Goal: Transaction & Acquisition: Book appointment/travel/reservation

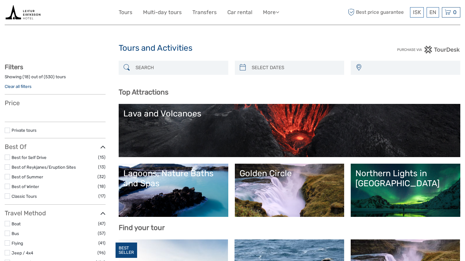
select select
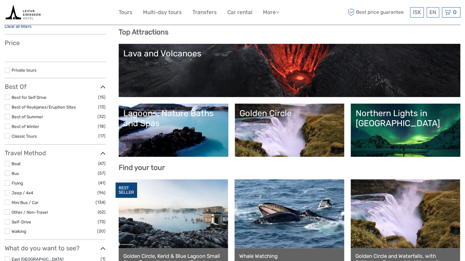
select select
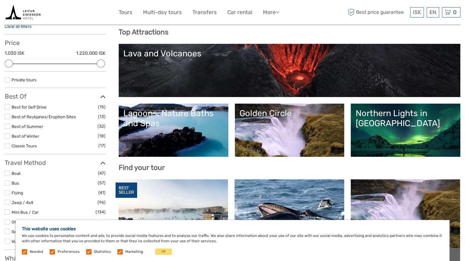
click at [268, 129] on link "Golden Circle" at bounding box center [290, 130] width 100 height 44
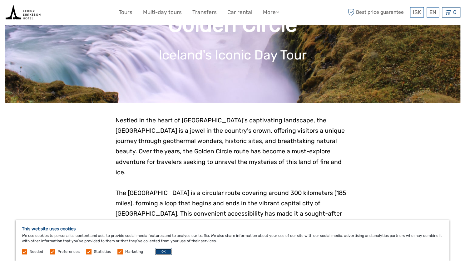
click at [159, 251] on button "OK" at bounding box center [163, 251] width 17 height 6
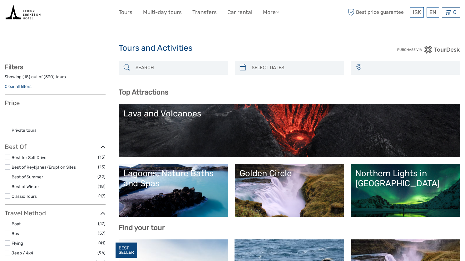
select select
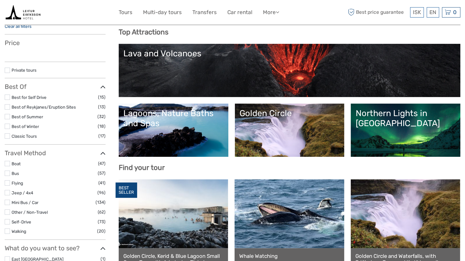
select select
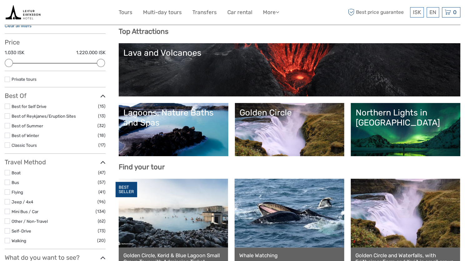
click at [448, 125] on div "Northern Lights in [GEOGRAPHIC_DATA]" at bounding box center [406, 117] width 100 height 20
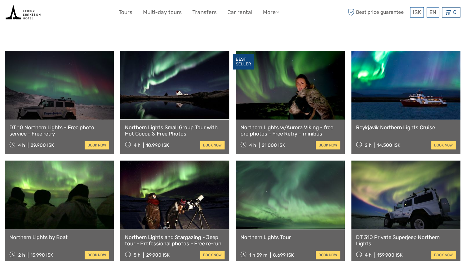
scroll to position [206, 0]
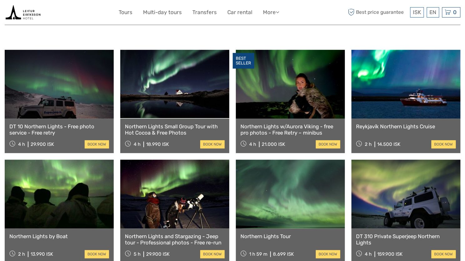
click at [418, 120] on div "Reykjavík Northern Lights Cruise 2 h 14.500 ISK book now" at bounding box center [406, 135] width 109 height 34
click at [81, 195] on link at bounding box center [59, 193] width 109 height 69
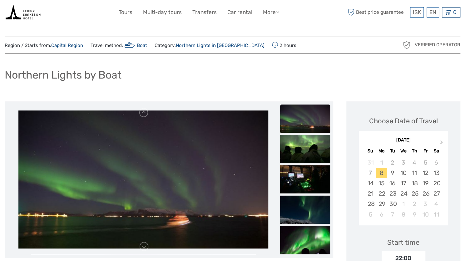
scroll to position [4, 0]
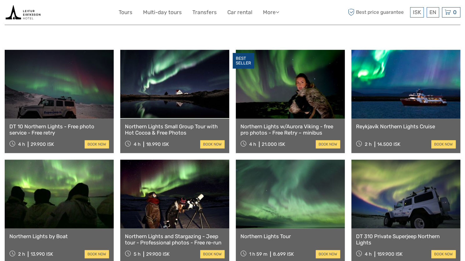
click at [41, 123] on link "DT 10 Northern Lights - Free photo service - Free retry" at bounding box center [59, 129] width 100 height 13
click at [164, 125] on link "Northern Lights Small Group Tour with Hot Cocoa & Free Photos" at bounding box center [175, 129] width 100 height 13
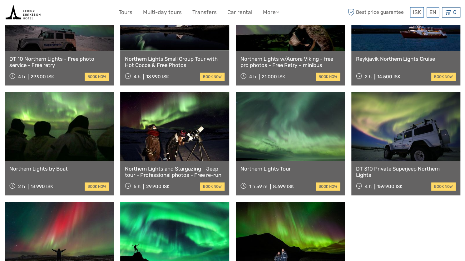
scroll to position [274, 0]
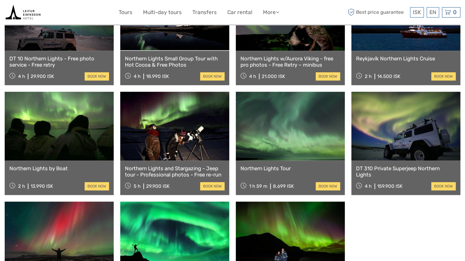
click at [286, 116] on link at bounding box center [290, 126] width 109 height 69
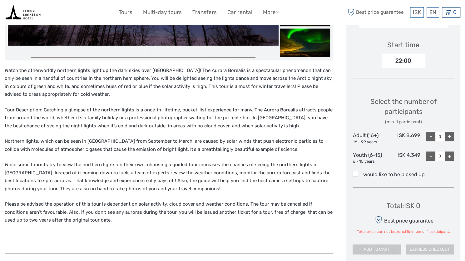
scroll to position [201, 0]
click at [453, 136] on div "+" at bounding box center [449, 136] width 9 height 9
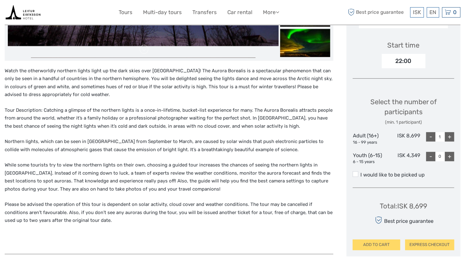
click at [453, 136] on div "+" at bounding box center [449, 136] width 9 height 9
type input "2"
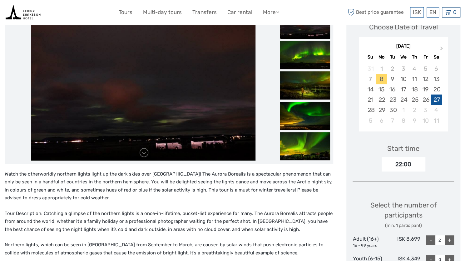
scroll to position [97, 0]
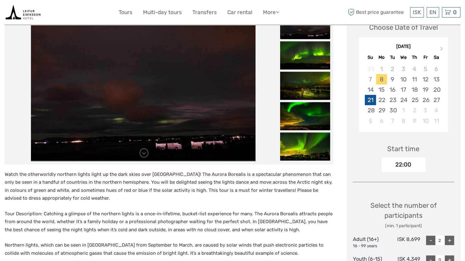
click at [374, 100] on div "21" at bounding box center [370, 100] width 11 height 10
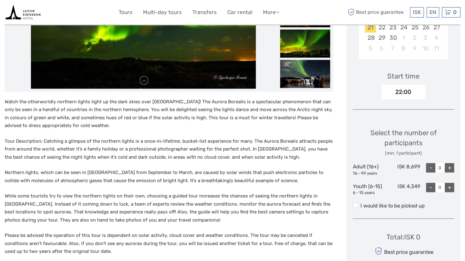
scroll to position [190, 0]
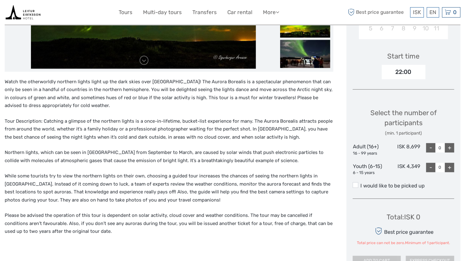
click at [452, 146] on div "+" at bounding box center [449, 147] width 9 height 9
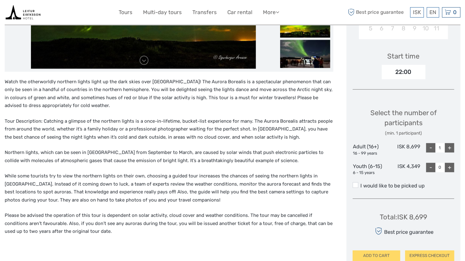
click at [452, 146] on div "+" at bounding box center [449, 147] width 9 height 9
type input "2"
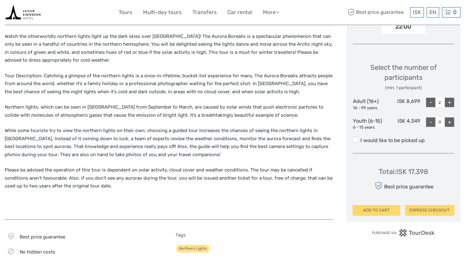
scroll to position [264, 0]
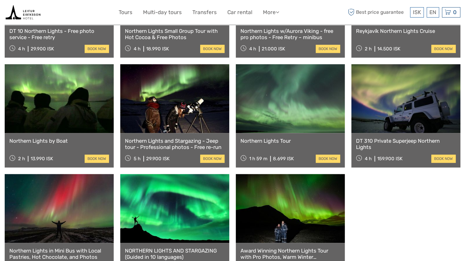
scroll to position [301, 0]
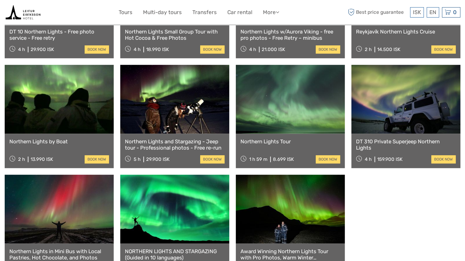
click at [273, 135] on div "Northern Lights Tour 1 h 59 m 8.699 ISK book now" at bounding box center [290, 150] width 109 height 34
click at [273, 138] on link "Northern Lights Tour" at bounding box center [291, 141] width 100 height 6
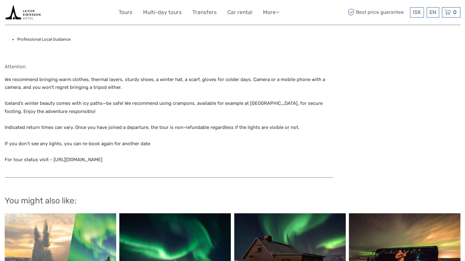
scroll to position [588, 0]
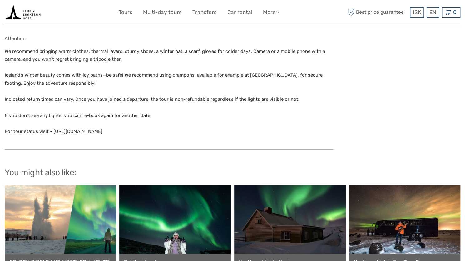
drag, startPoint x: 119, startPoint y: 129, endPoint x: 51, endPoint y: 133, distance: 67.9
click at [51, 133] on p "We recommend bringing warm clothes, thermal layers, sturdy shoes, a winter hat,…" at bounding box center [169, 91] width 329 height 88
copy p "https://www.re.is/tour-status/"
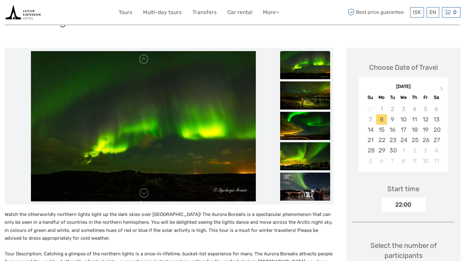
scroll to position [0, 0]
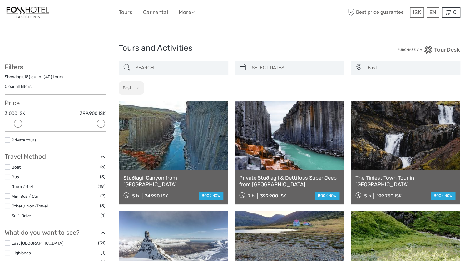
click at [207, 143] on link at bounding box center [173, 135] width 109 height 69
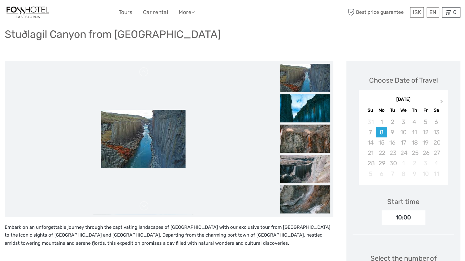
scroll to position [46, 0]
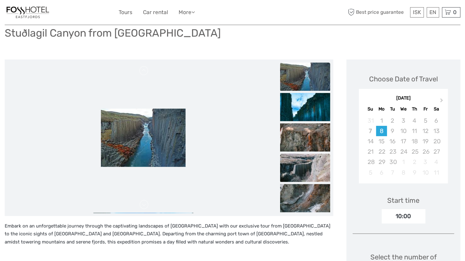
click at [309, 165] on img at bounding box center [305, 167] width 50 height 28
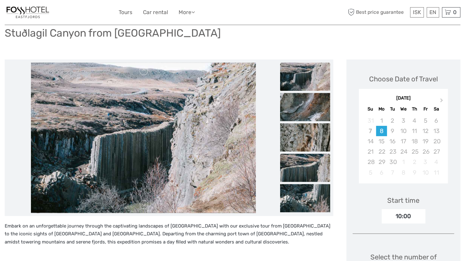
click at [301, 172] on img at bounding box center [305, 167] width 50 height 28
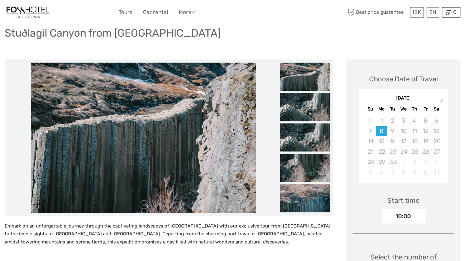
click at [305, 82] on img at bounding box center [305, 76] width 50 height 28
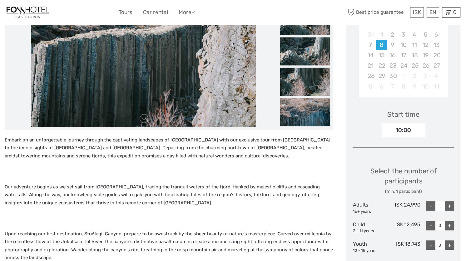
scroll to position [133, 0]
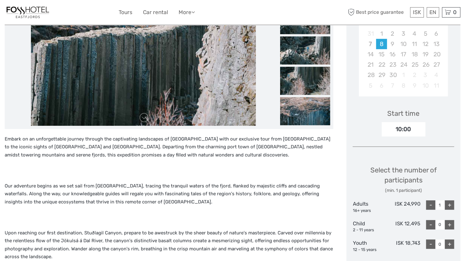
click at [179, 159] on div "Embark on an unforgettable journey through the captivating landscapes of East I…" at bounding box center [169, 259] width 329 height 248
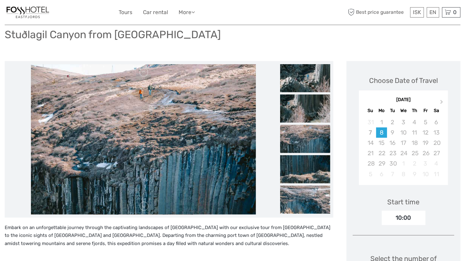
scroll to position [0, 0]
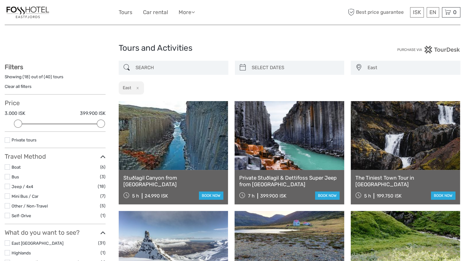
click at [176, 149] on link at bounding box center [173, 135] width 109 height 69
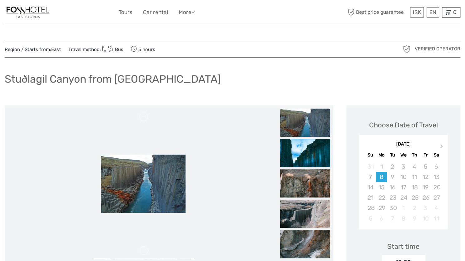
scroll to position [49, 0]
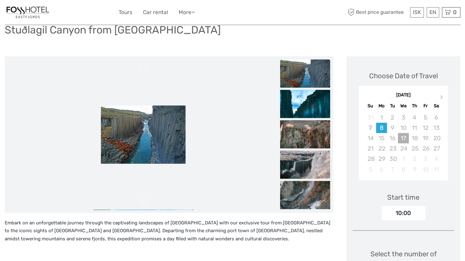
click at [403, 135] on div "17" at bounding box center [403, 138] width 11 height 10
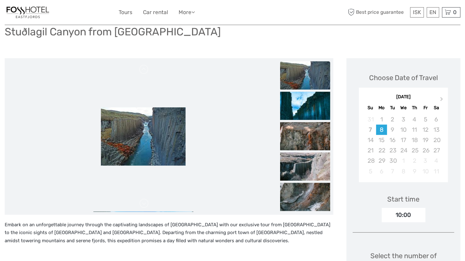
scroll to position [31, 0]
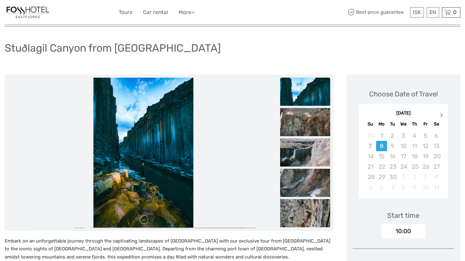
click at [442, 117] on button "Next Month" at bounding box center [442, 117] width 10 height 10
click at [367, 116] on button "Previous Month" at bounding box center [365, 117] width 10 height 10
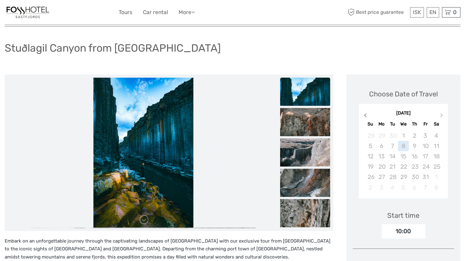
click at [367, 116] on button "Previous Month" at bounding box center [365, 117] width 10 height 10
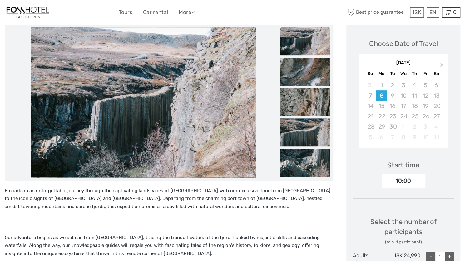
scroll to position [66, 0]
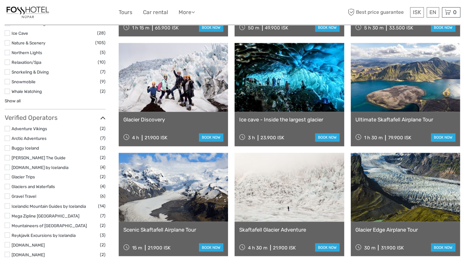
scroll to position [621, 0]
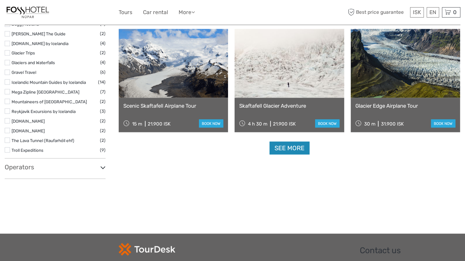
click at [287, 150] on link "See more" at bounding box center [290, 147] width 40 height 13
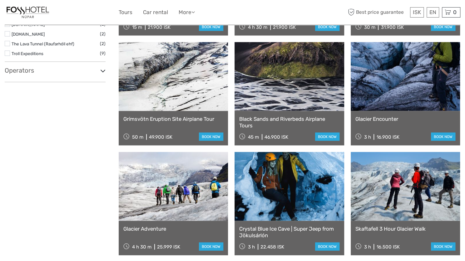
scroll to position [829, 0]
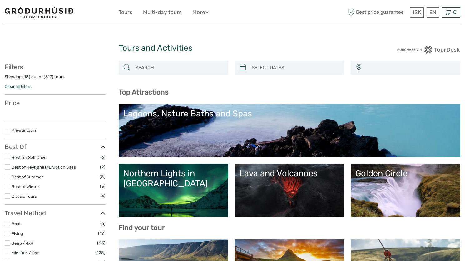
select select
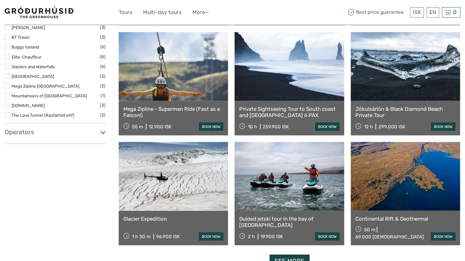
scroll to position [769, 0]
